Goal: Task Accomplishment & Management: Manage account settings

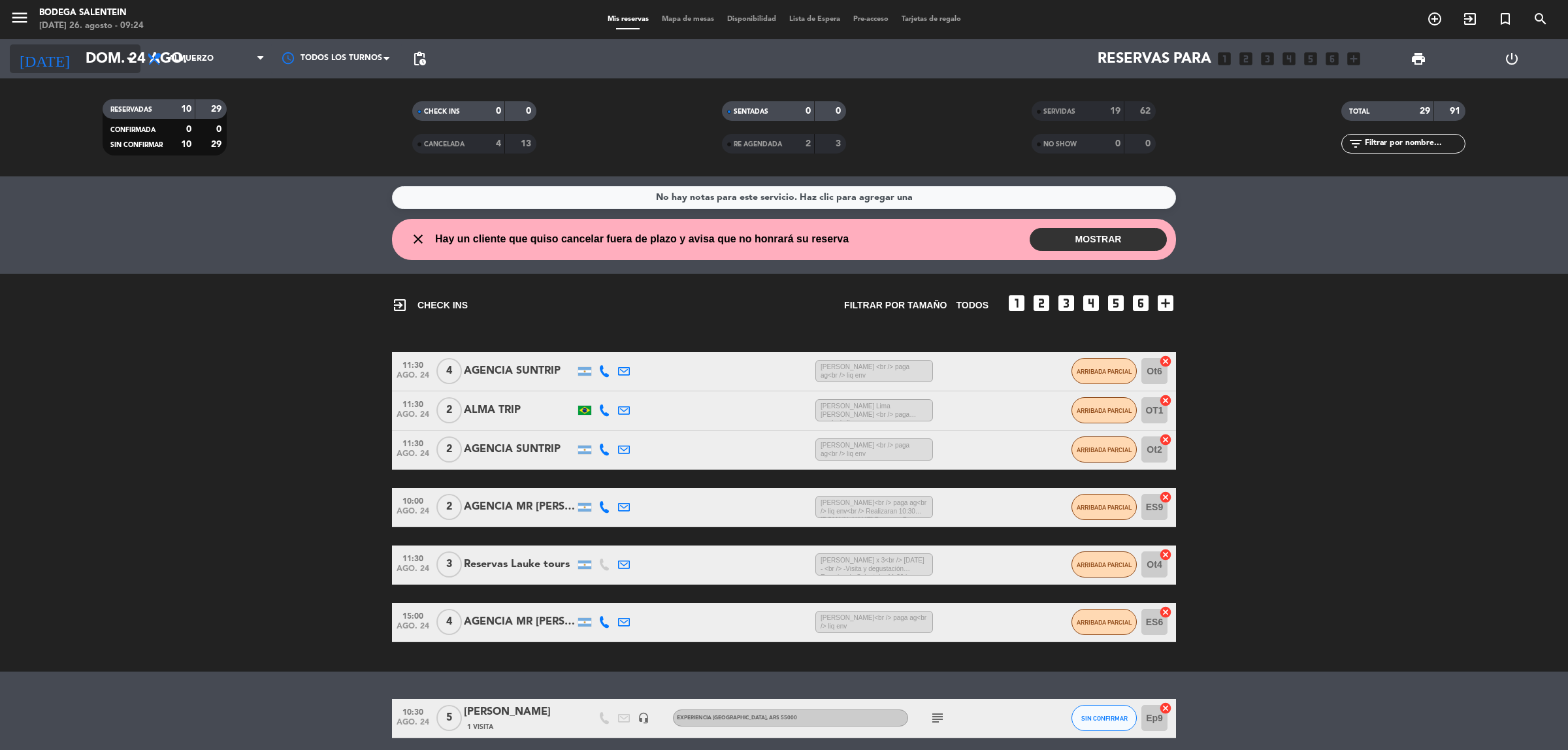
click at [79, 56] on input "dom. 24 ago." at bounding box center [169, 59] width 182 height 30
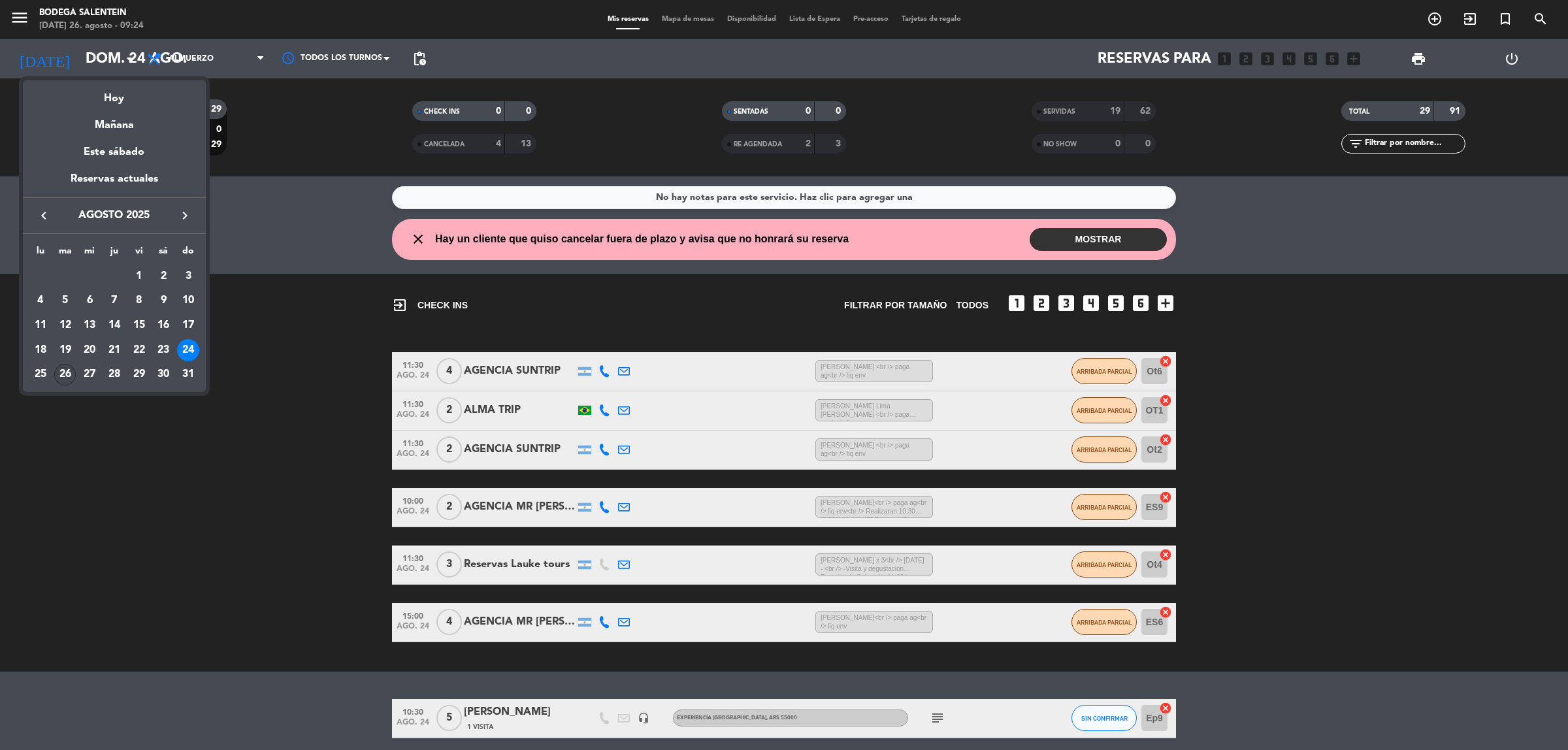
click at [62, 374] on div "26" at bounding box center [65, 375] width 22 height 22
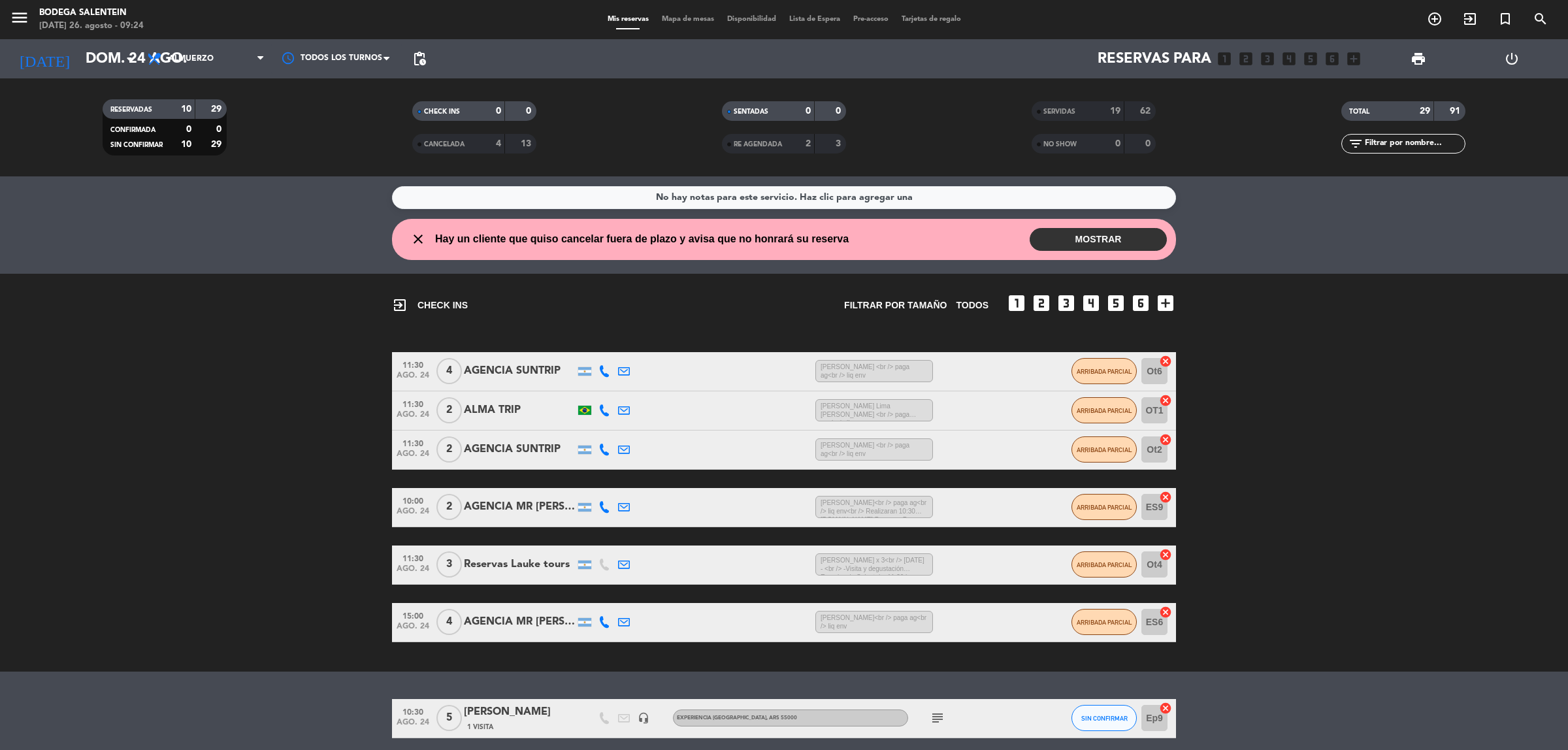
type input "[DATE]"
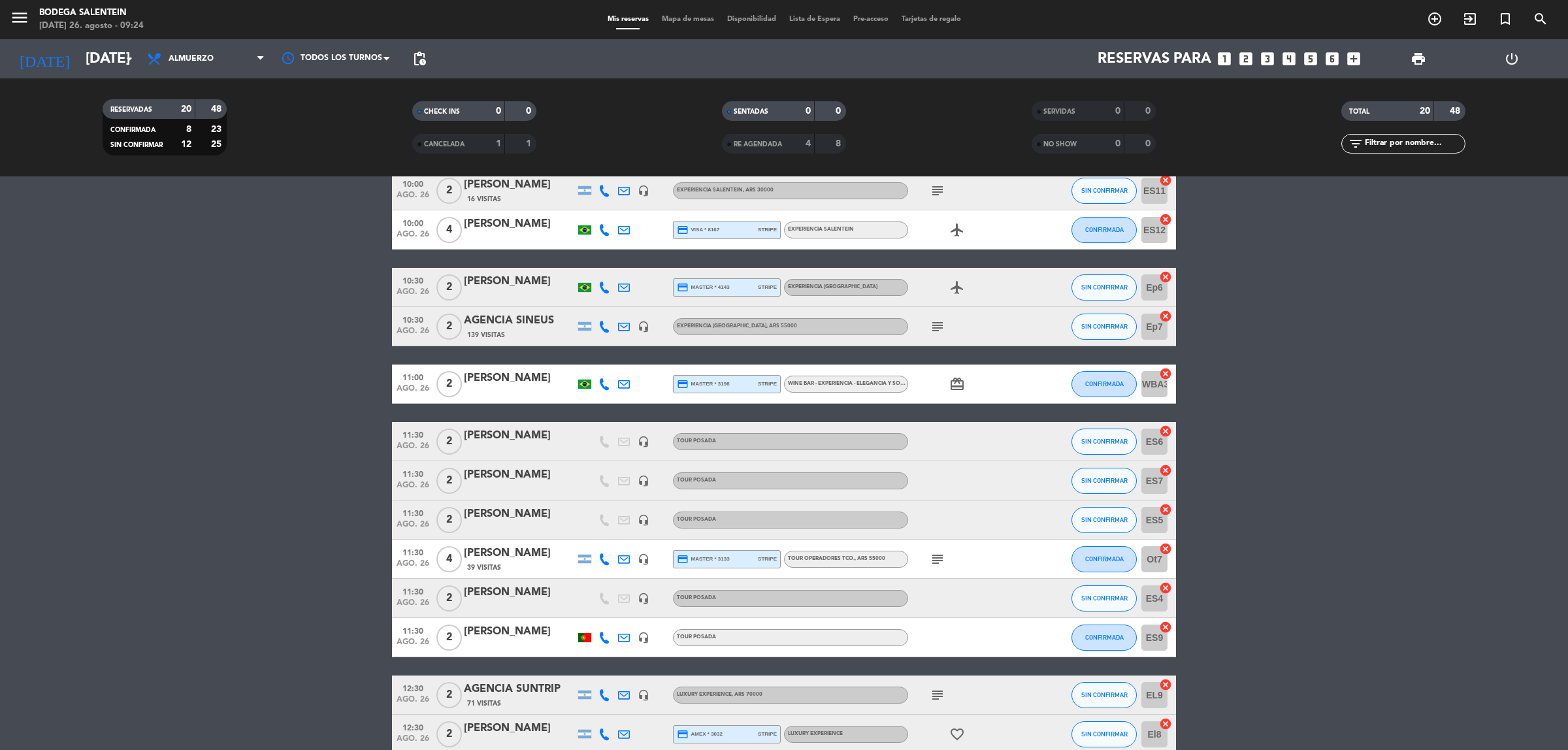
scroll to position [182, 0]
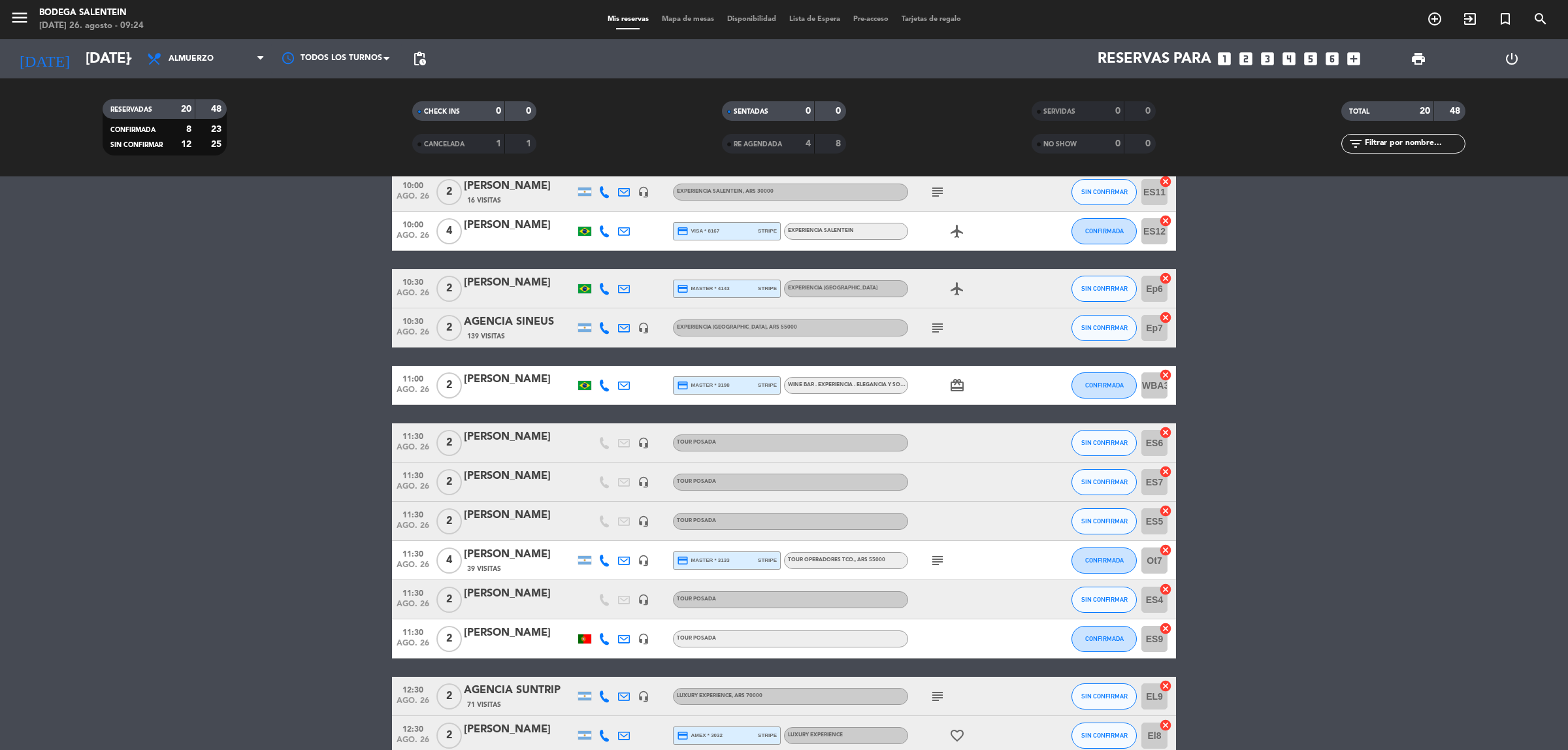
click at [869, 384] on span "WINE BAR - EXPERIENCIA - ELEGANCIA Y SOFISTICACIÓN DE [GEOGRAPHIC_DATA] , ARS 8…" at bounding box center [900, 385] width 224 height 5
click at [1255, 420] on bookings-row "10:00 [DATE] 2 [PERSON_NAME] headset_mic credit_card master * 3566 stripe Exper…" at bounding box center [784, 492] width 1568 height 875
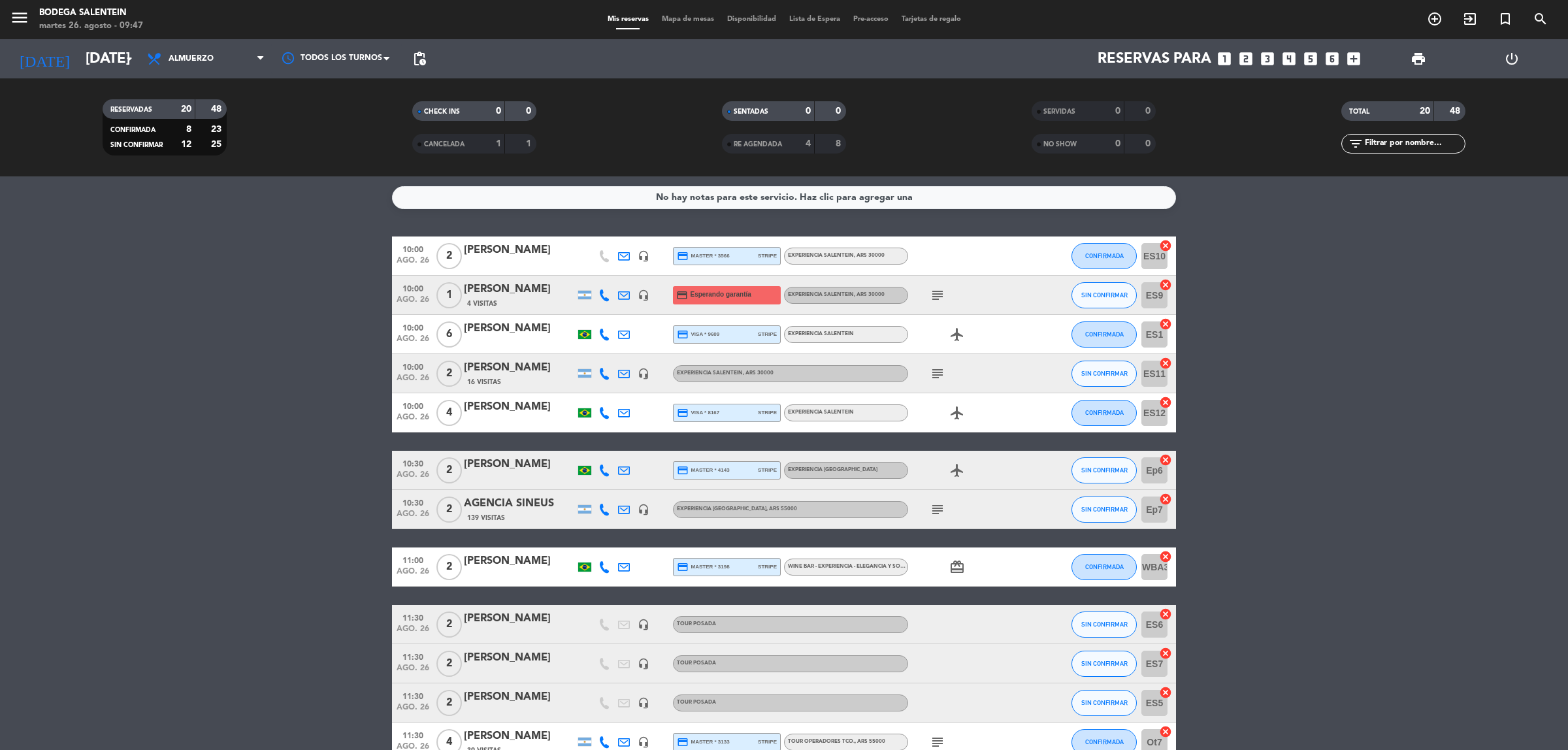
scroll to position [82, 0]
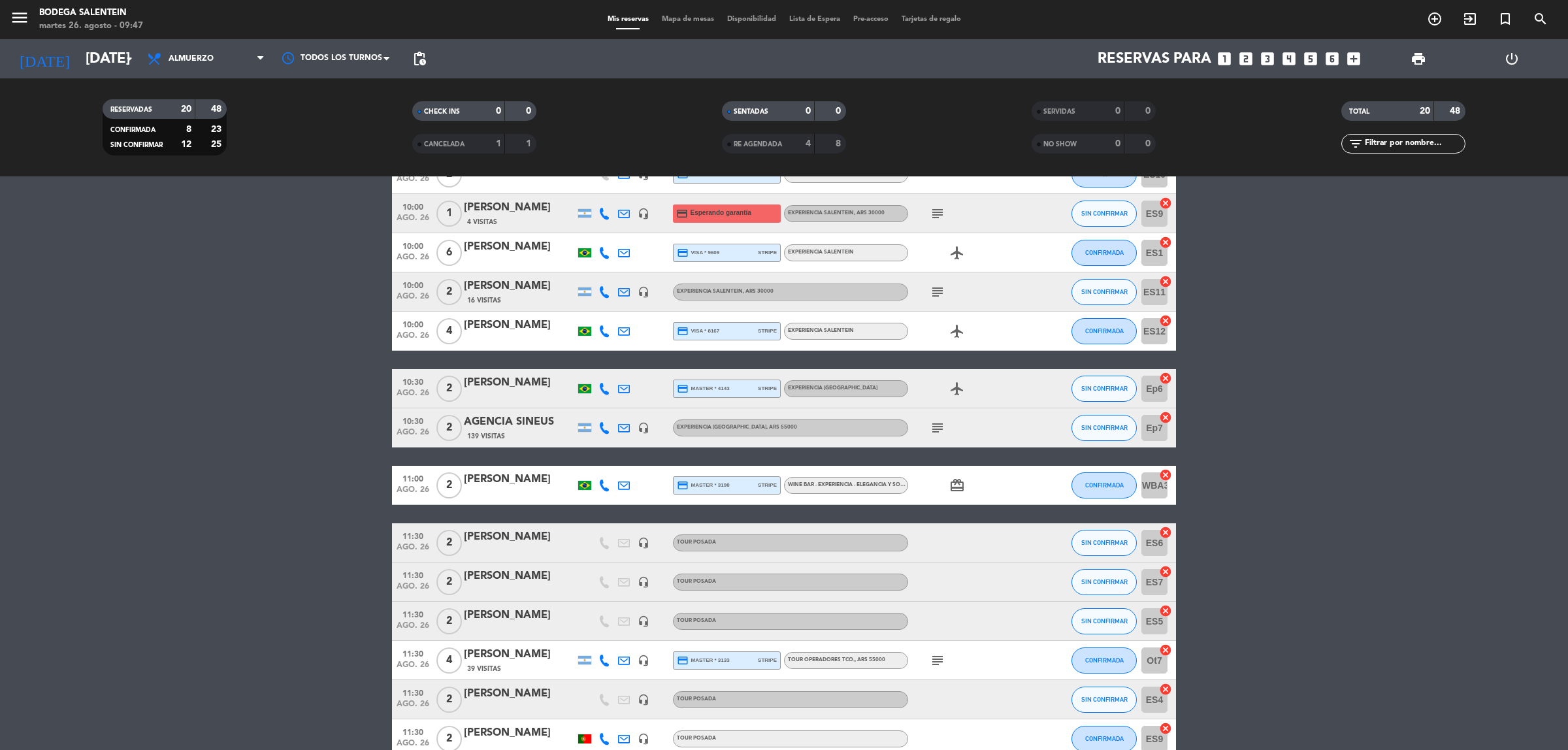
click at [957, 481] on icon "card_giftcard" at bounding box center [957, 485] width 16 height 16
click at [956, 482] on icon "card_giftcard" at bounding box center [957, 485] width 16 height 16
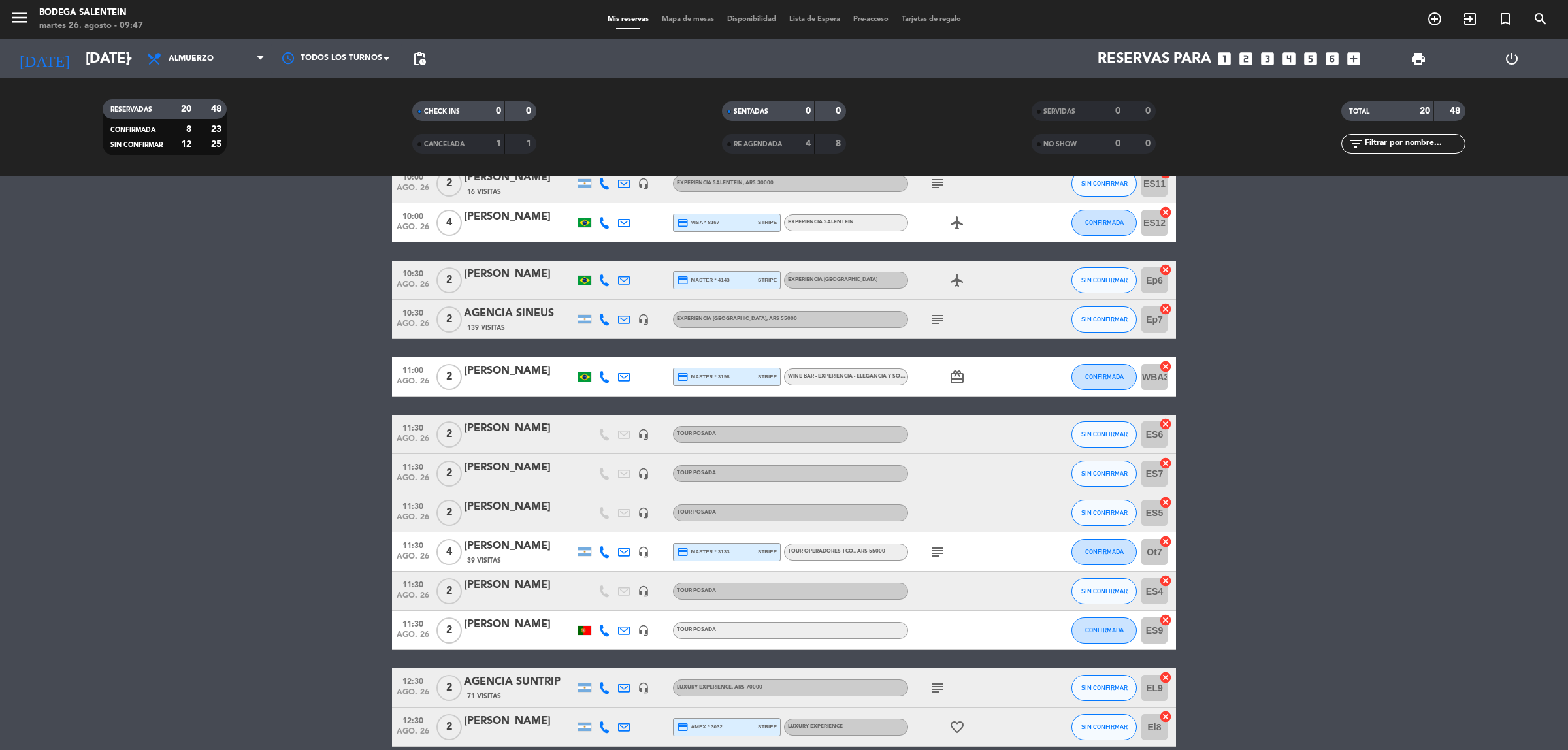
scroll to position [163, 0]
